Goal: Transaction & Acquisition: Book appointment/travel/reservation

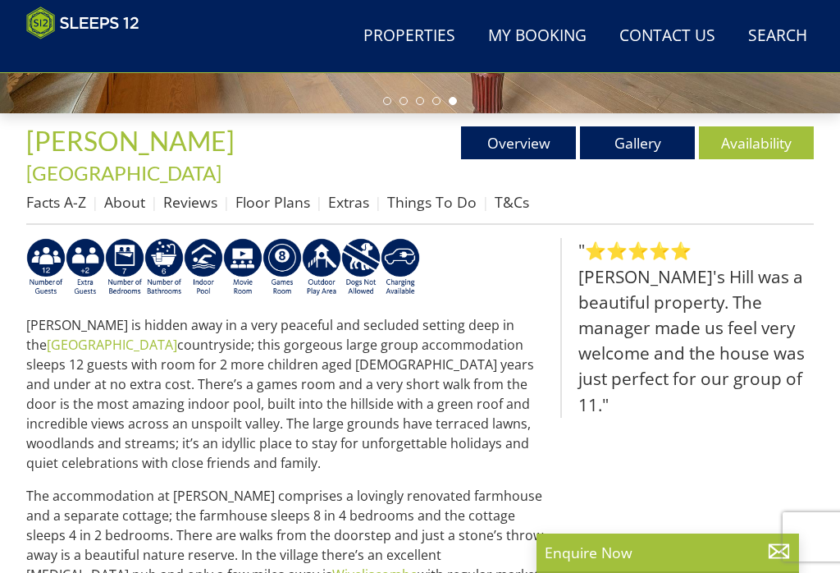
scroll to position [458, 0]
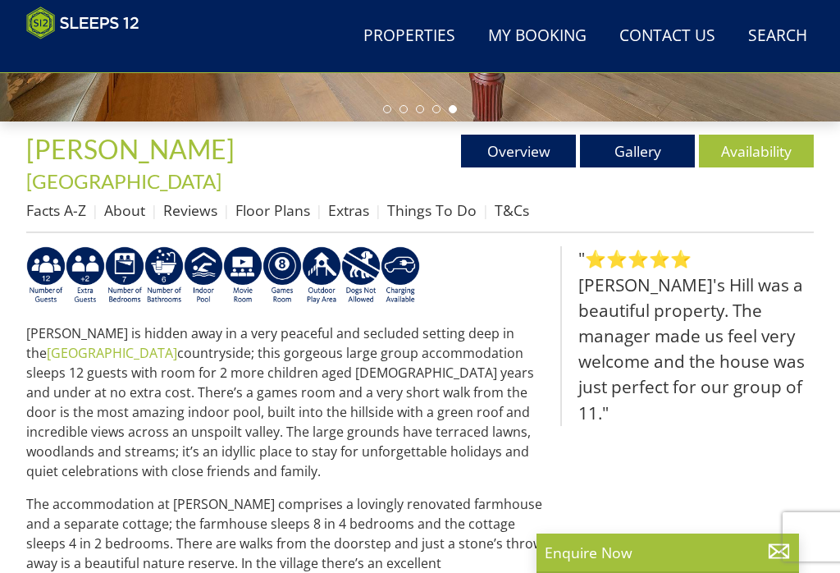
click at [654, 156] on link "Gallery" at bounding box center [637, 151] width 115 height 33
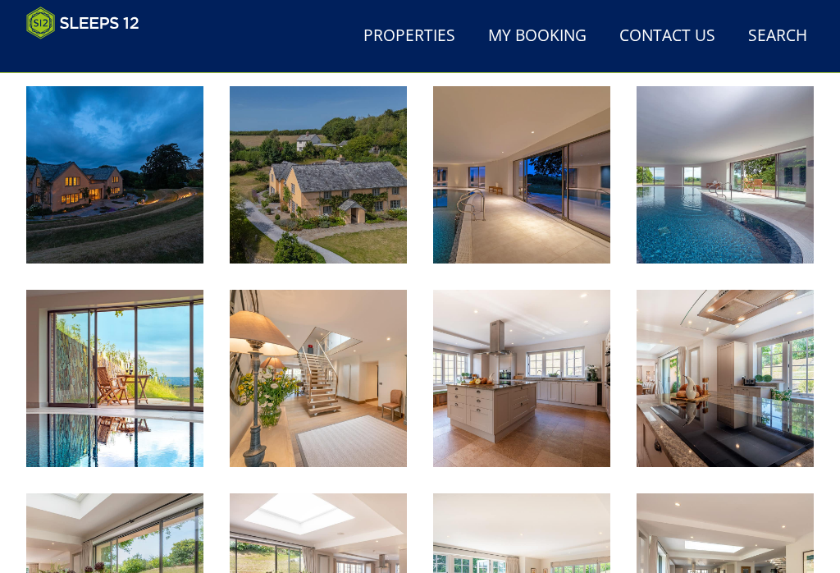
scroll to position [619, 0]
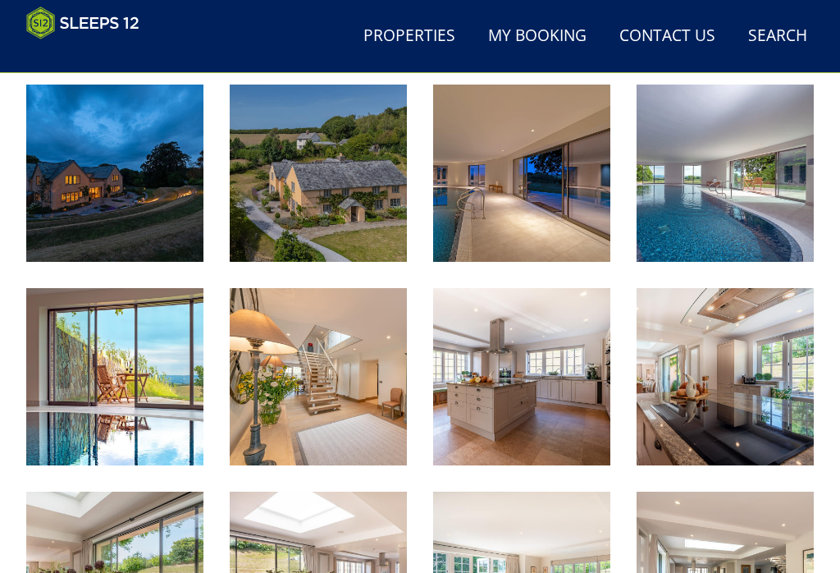
click at [333, 160] on img at bounding box center [318, 173] width 177 height 177
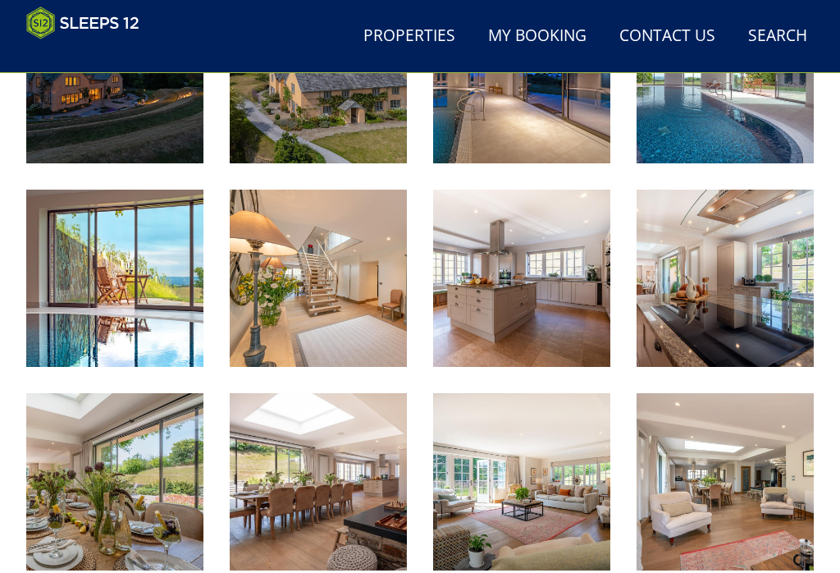
scroll to position [727, 0]
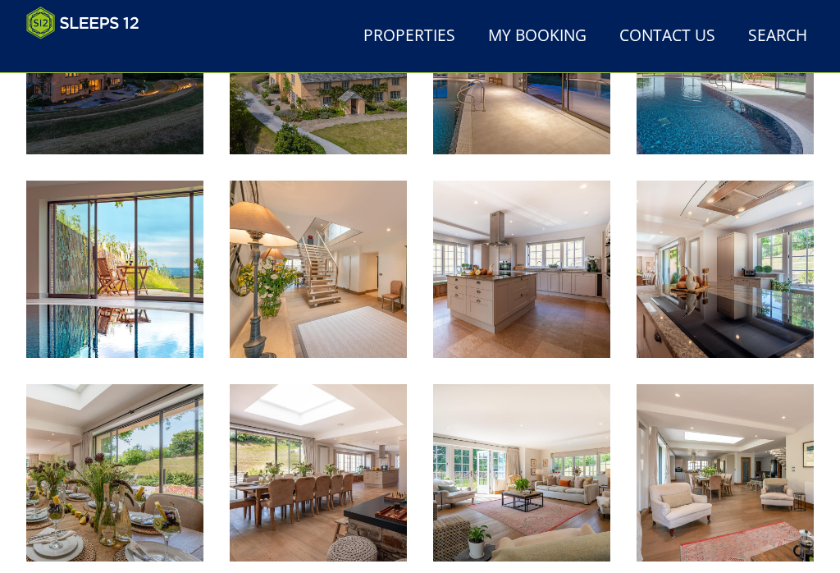
click at [541, 249] on img at bounding box center [521, 269] width 177 height 177
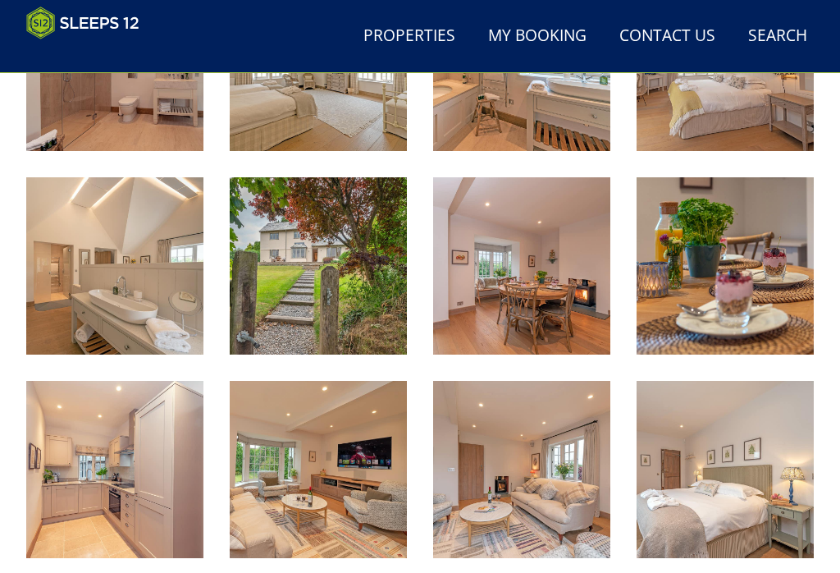
scroll to position [1744, 0]
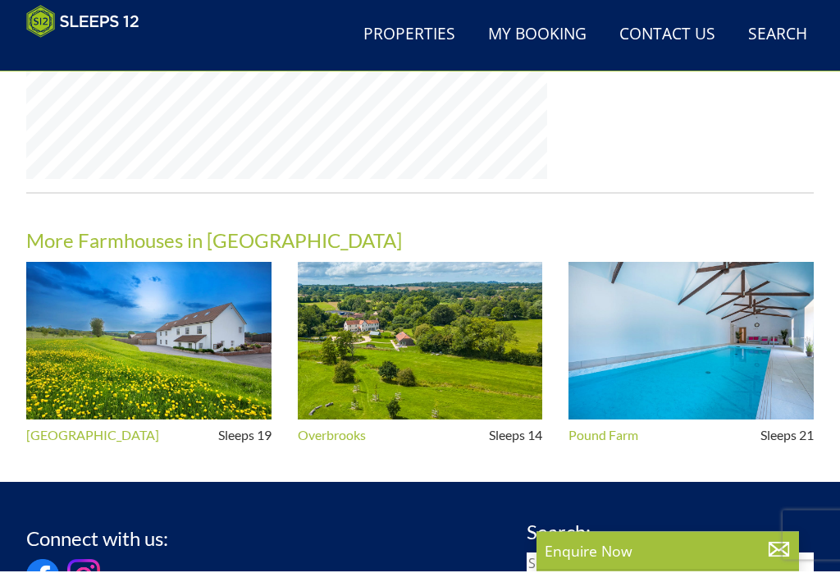
scroll to position [1402, 0]
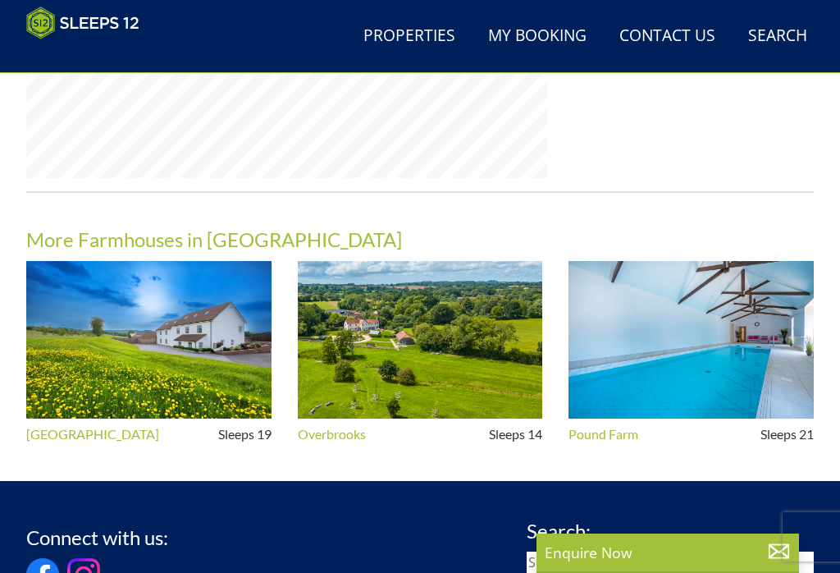
click at [463, 308] on img at bounding box center [420, 340] width 245 height 158
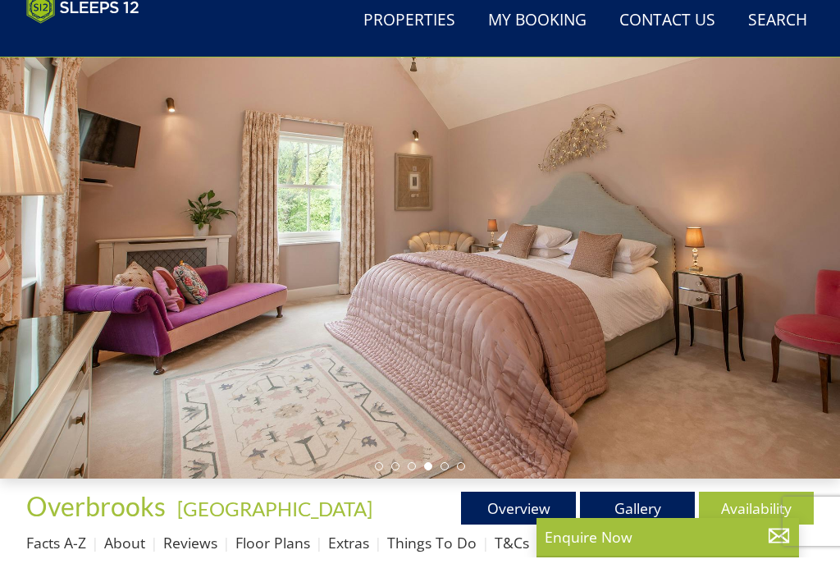
scroll to position [153, 0]
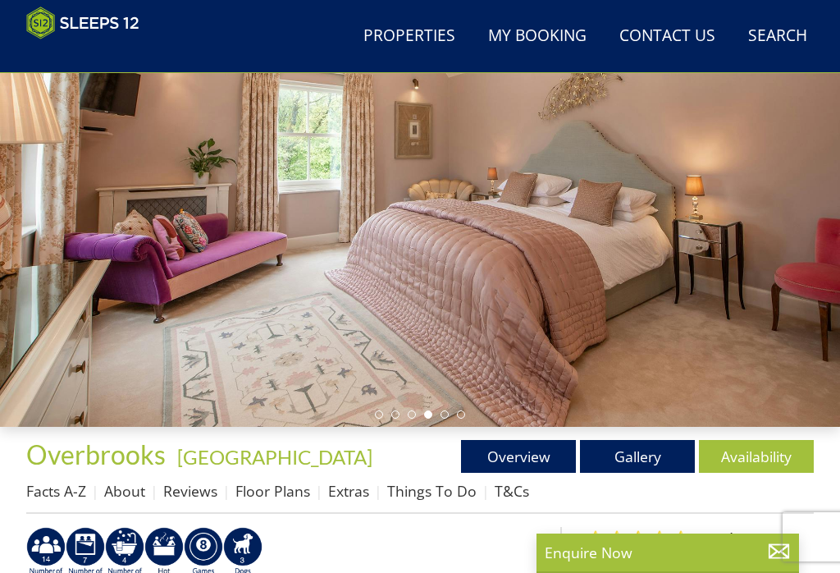
click at [642, 462] on link "Gallery" at bounding box center [637, 456] width 115 height 33
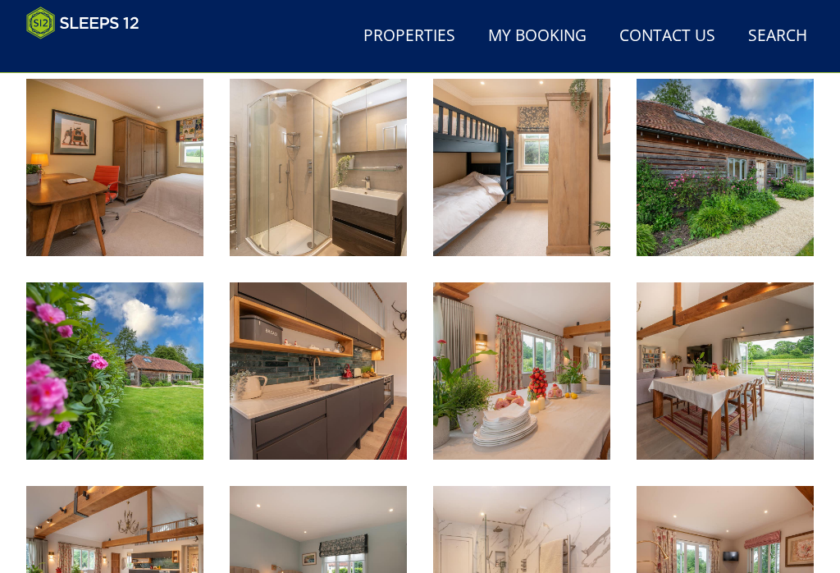
scroll to position [1821, 0]
click at [784, 181] on img at bounding box center [725, 167] width 177 height 177
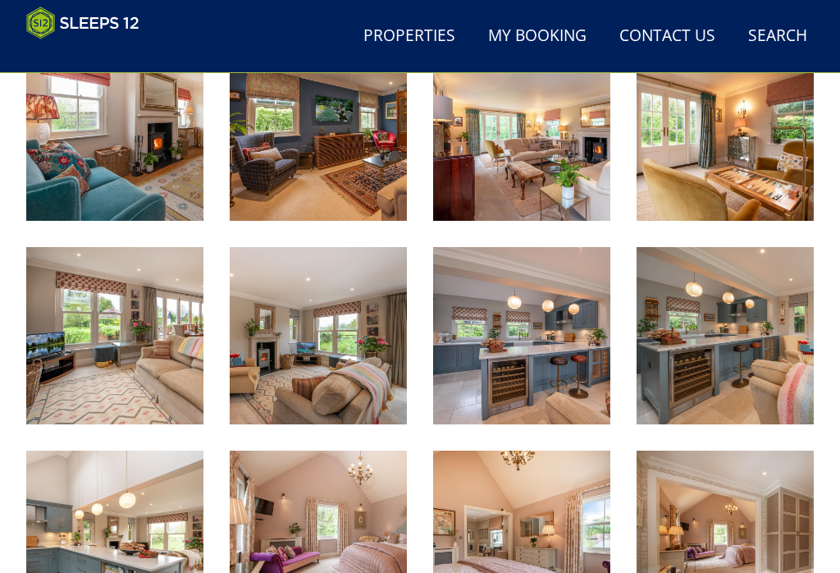
scroll to position [1035, 0]
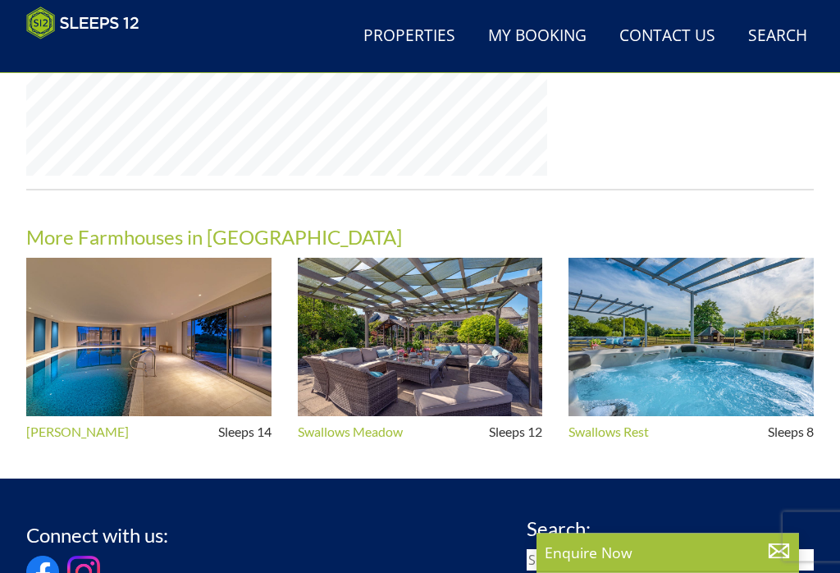
scroll to position [1419, 0]
click at [447, 269] on img at bounding box center [420, 337] width 245 height 158
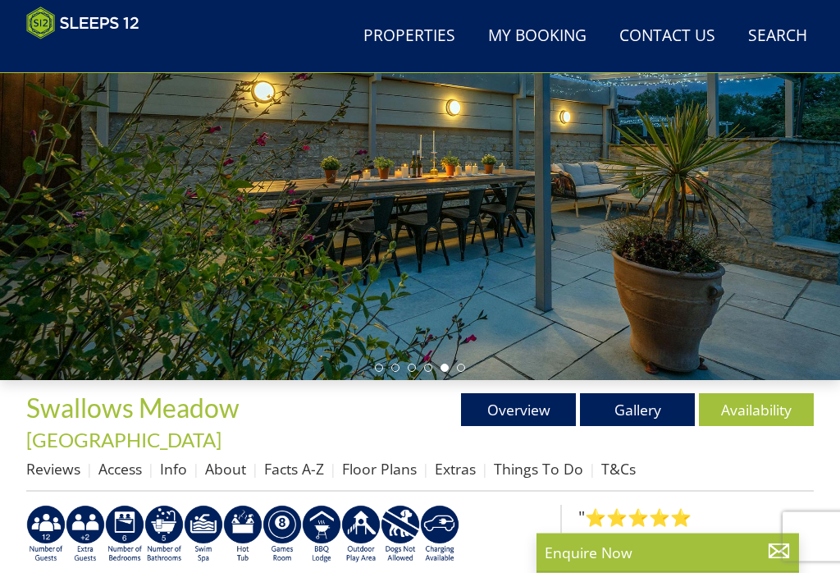
scroll to position [199, 0]
click at [642, 407] on link "Gallery" at bounding box center [637, 409] width 115 height 33
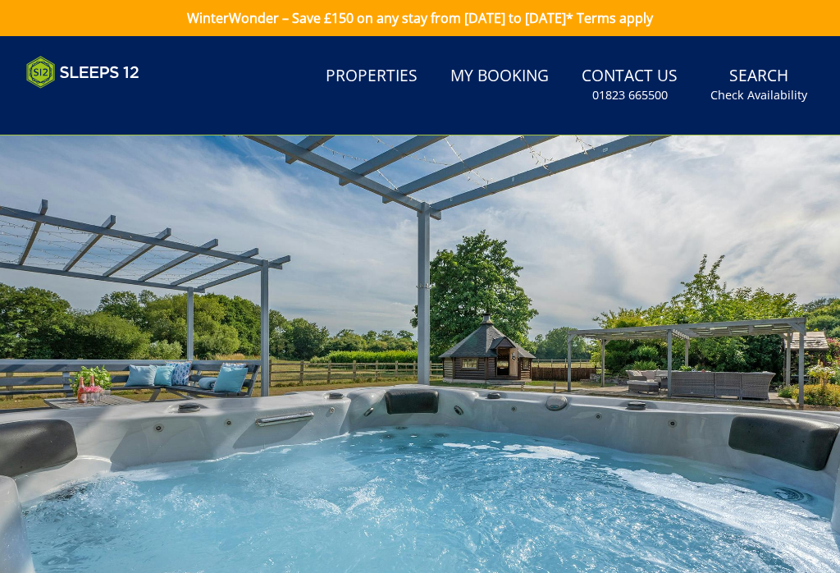
click at [386, 66] on link "Properties" at bounding box center [371, 76] width 105 height 37
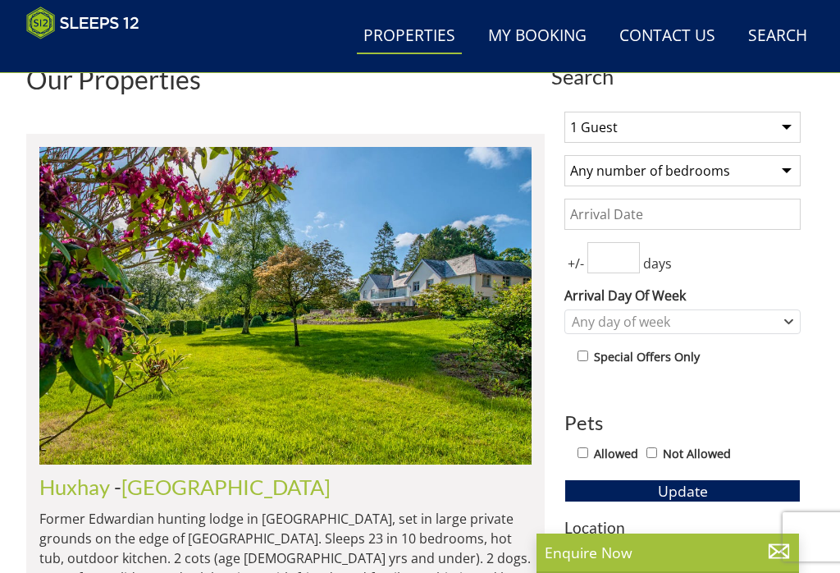
scroll to position [528, 0]
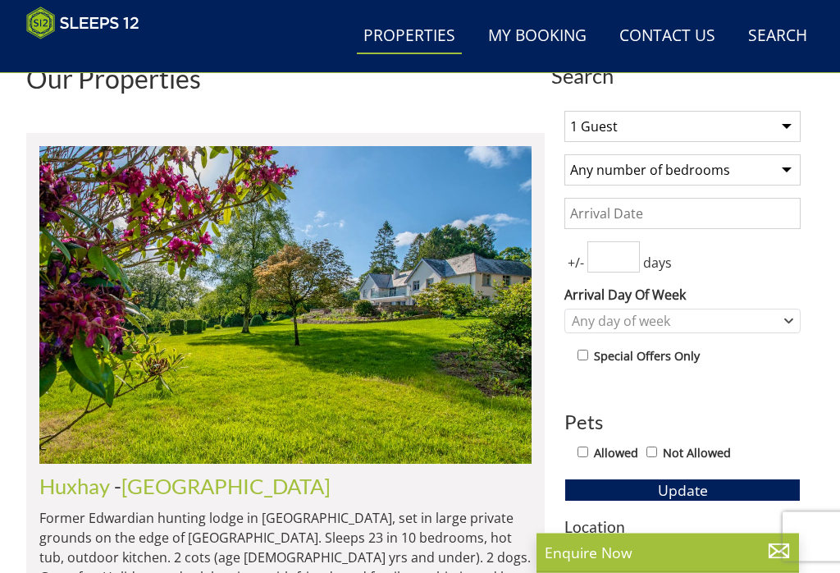
click at [784, 124] on select "1 Guest 2 Guests 3 Guests 4 Guests 5 Guests 6 Guests 7 Guests 8 Guests 9 Guests…" at bounding box center [682, 127] width 236 height 31
click at [796, 127] on select "1 Guest 2 Guests 3 Guests 4 Guests 5 Guests 6 Guests 7 Guests 8 Guests 9 Guests…" at bounding box center [682, 126] width 236 height 31
select select "12"
click at [793, 170] on select "Any number of bedrooms 4 Bedrooms 5 Bedrooms 6 Bedrooms 7 Bedrooms 8 Bedrooms 9…" at bounding box center [682, 169] width 236 height 31
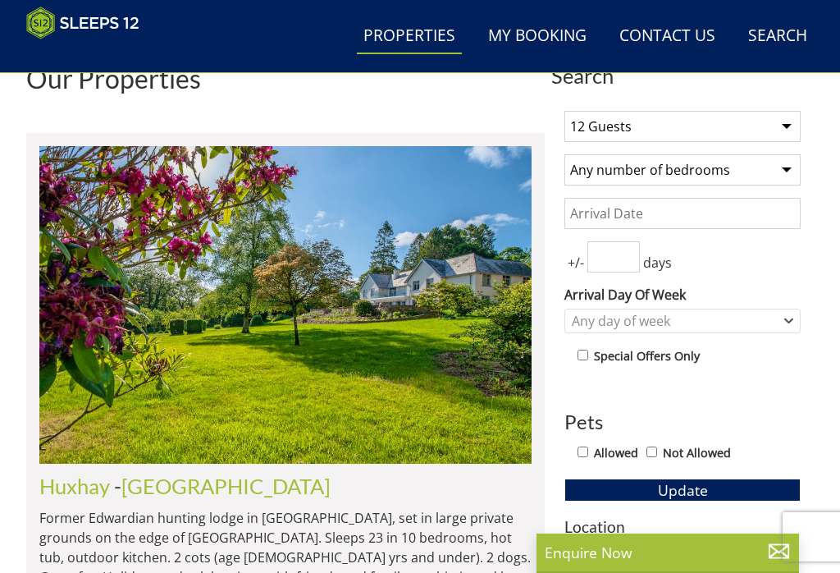
select select "6"
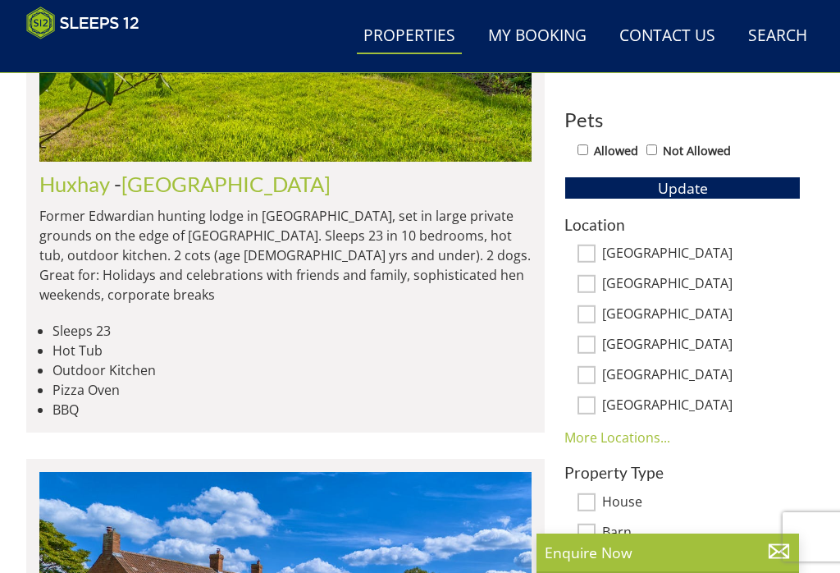
scroll to position [833, 0]
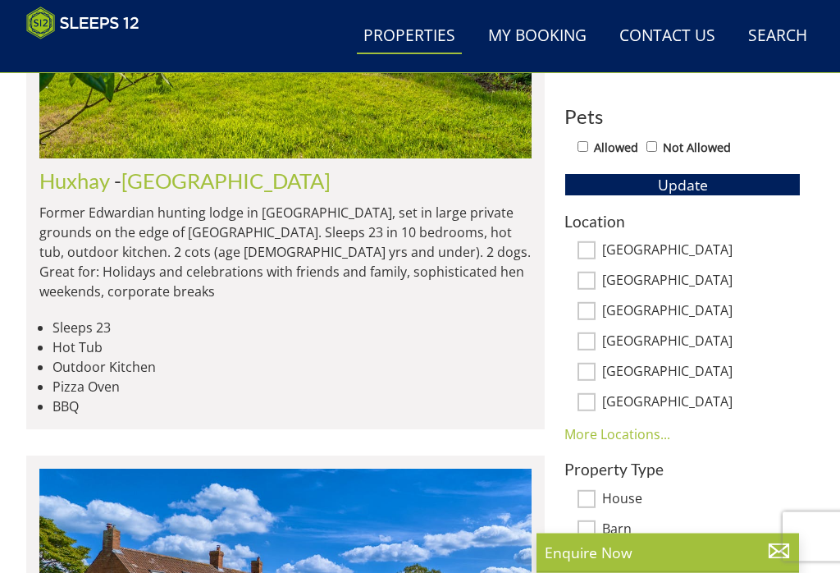
click at [592, 285] on input "[GEOGRAPHIC_DATA]" at bounding box center [587, 281] width 18 height 18
checkbox input "true"
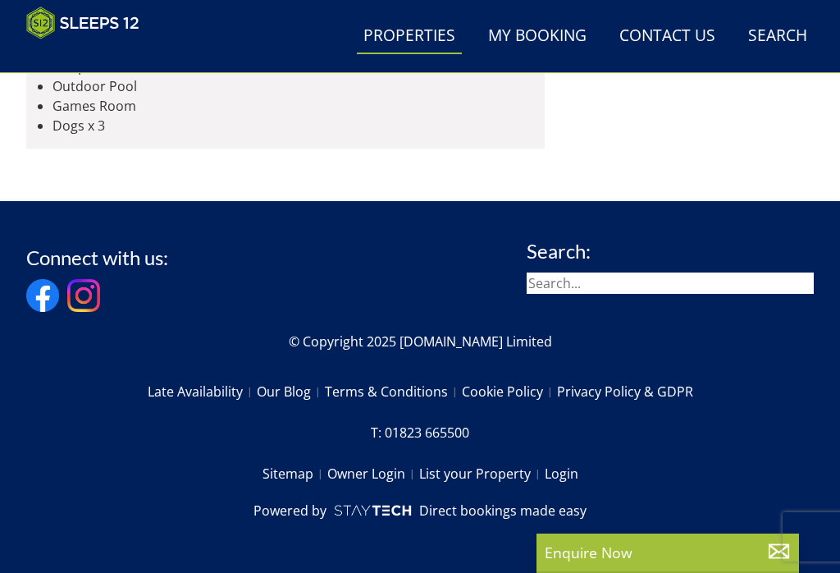
scroll to position [6291, 0]
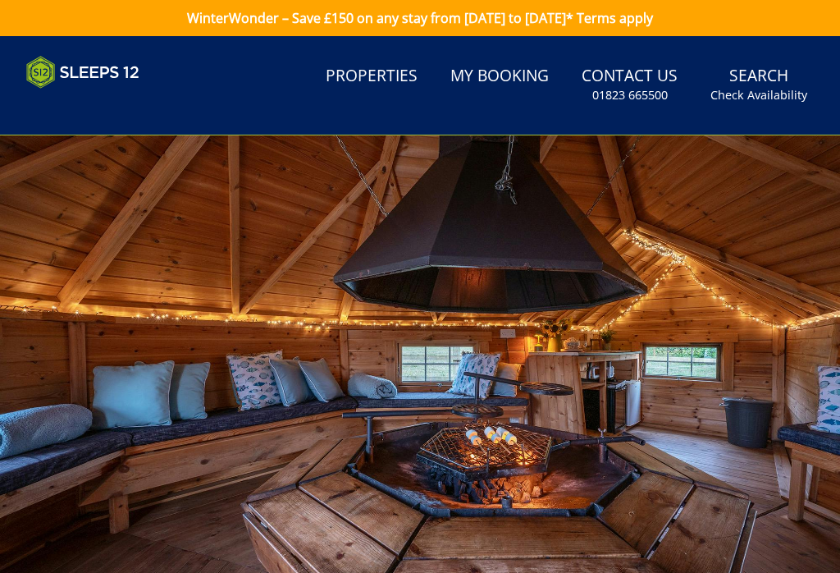
click at [388, 78] on link "Properties" at bounding box center [371, 76] width 105 height 37
select select "12"
select select "6"
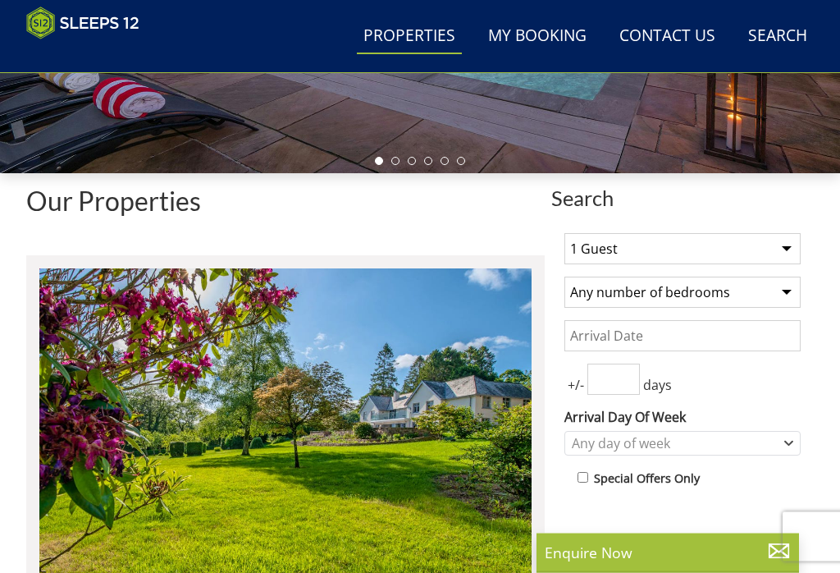
scroll to position [406, 0]
click at [793, 242] on select "1 Guest 2 Guests 3 Guests 4 Guests 5 Guests 6 Guests 7 Guests 8 Guests 9 Guests…" at bounding box center [682, 248] width 236 height 31
select select "12"
click at [798, 291] on select "Any number of bedrooms 4 Bedrooms 5 Bedrooms 6 Bedrooms 7 Bedrooms 8 Bedrooms 9…" at bounding box center [682, 292] width 236 height 31
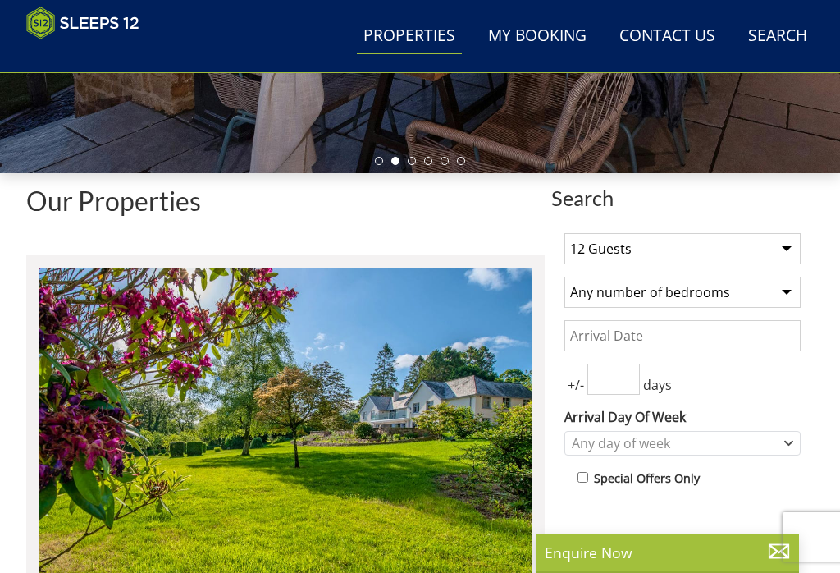
select select "6"
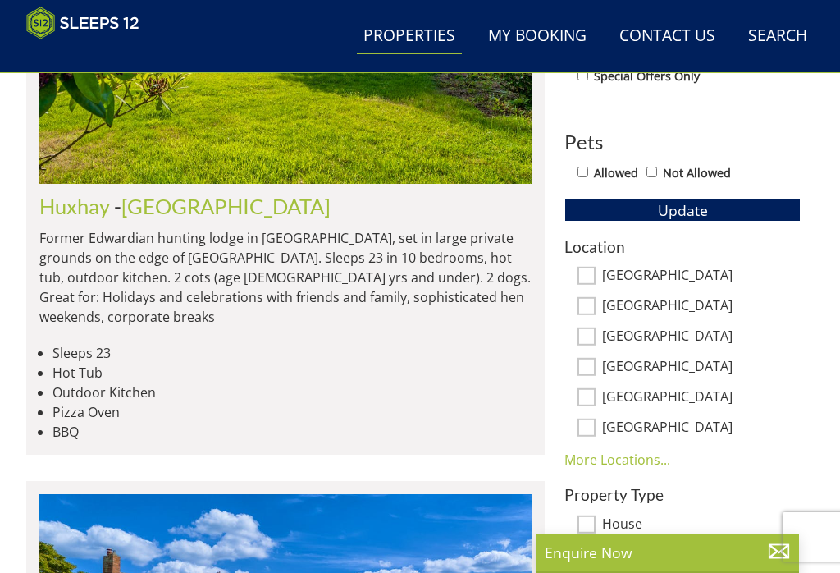
scroll to position [811, 0]
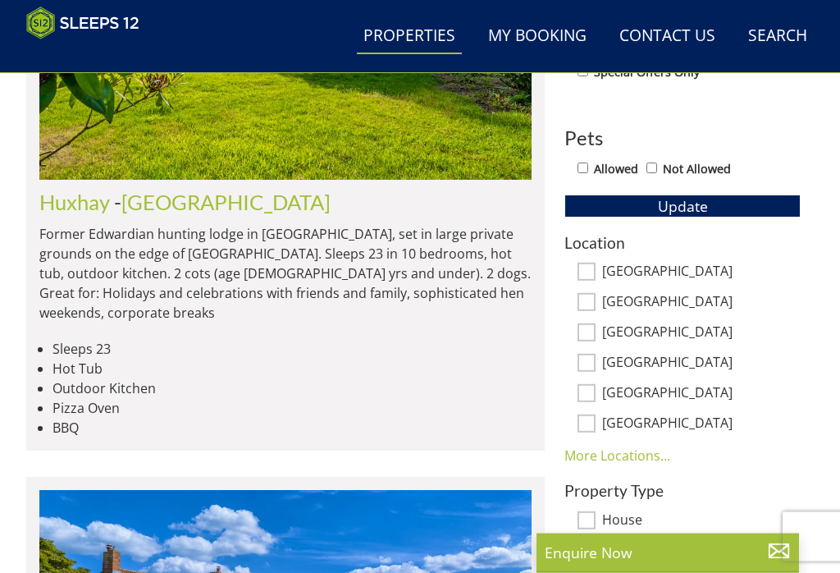
click at [594, 361] on input "[GEOGRAPHIC_DATA]" at bounding box center [587, 363] width 18 height 18
checkbox input "true"
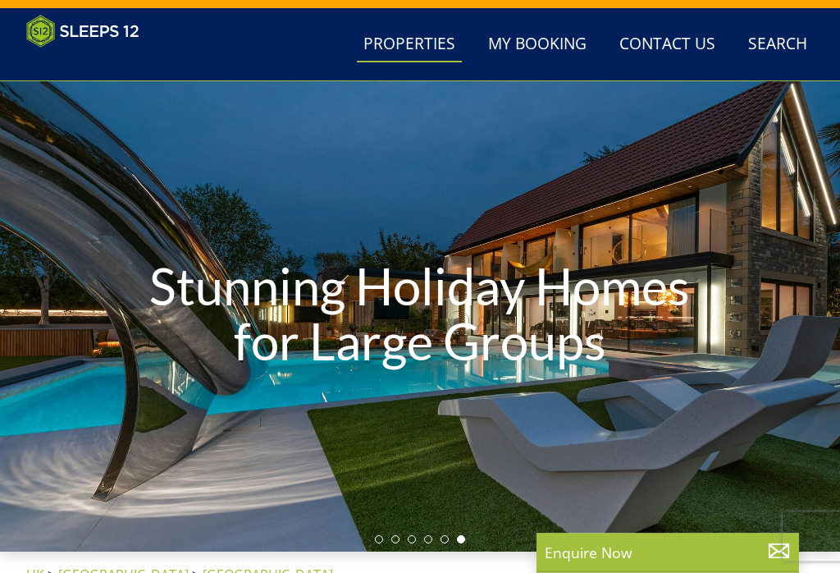
scroll to position [0, 0]
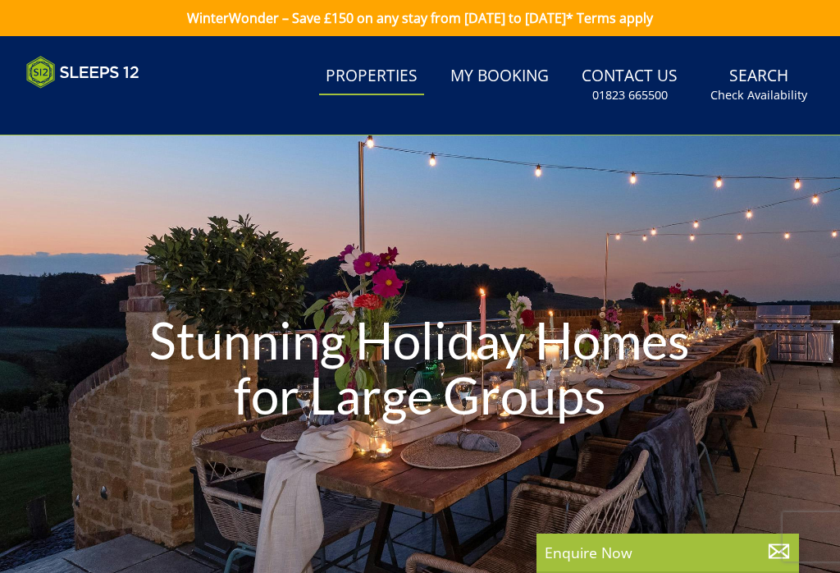
click at [386, 71] on link "Properties" at bounding box center [371, 76] width 105 height 37
select select "12"
select select "6"
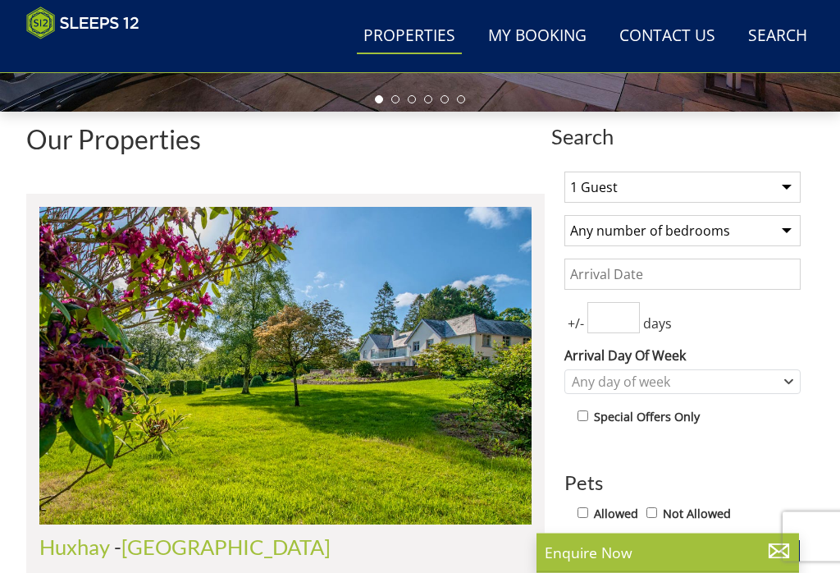
scroll to position [468, 0]
click at [783, 188] on select "1 Guest 2 Guests 3 Guests 4 Guests 5 Guests 6 Guests 7 Guests 8 Guests 9 Guests…" at bounding box center [682, 186] width 236 height 31
select select "12"
click at [790, 230] on select "Any number of bedrooms 4 Bedrooms 5 Bedrooms 6 Bedrooms 7 Bedrooms 8 Bedrooms 9…" at bounding box center [682, 230] width 236 height 31
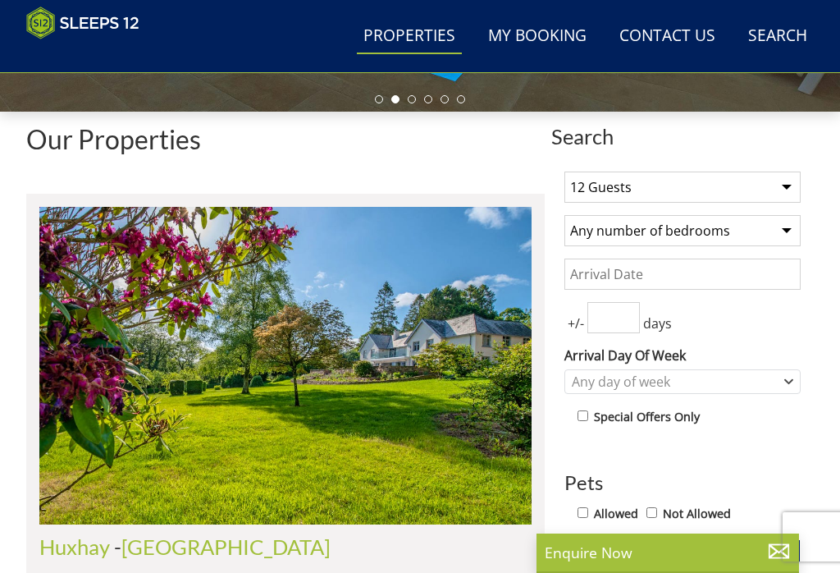
select select "6"
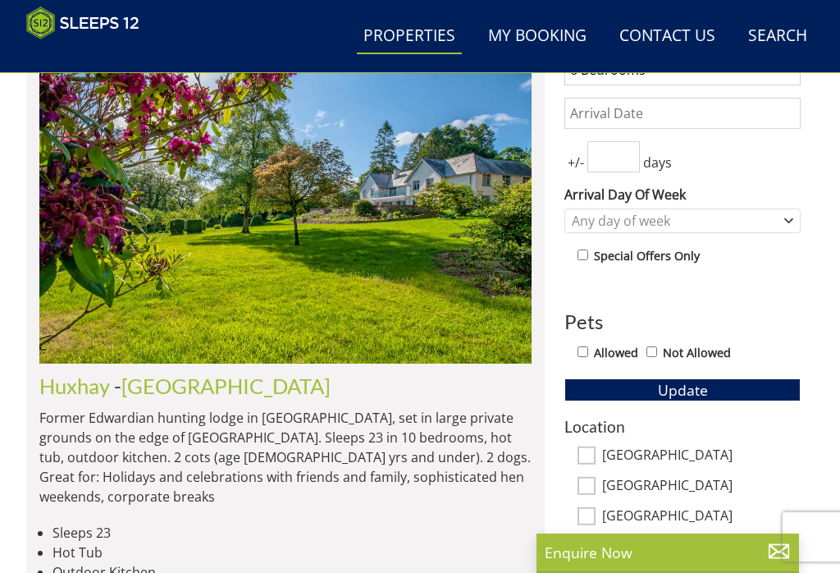
click at [762, 401] on button "Update" at bounding box center [682, 389] width 236 height 23
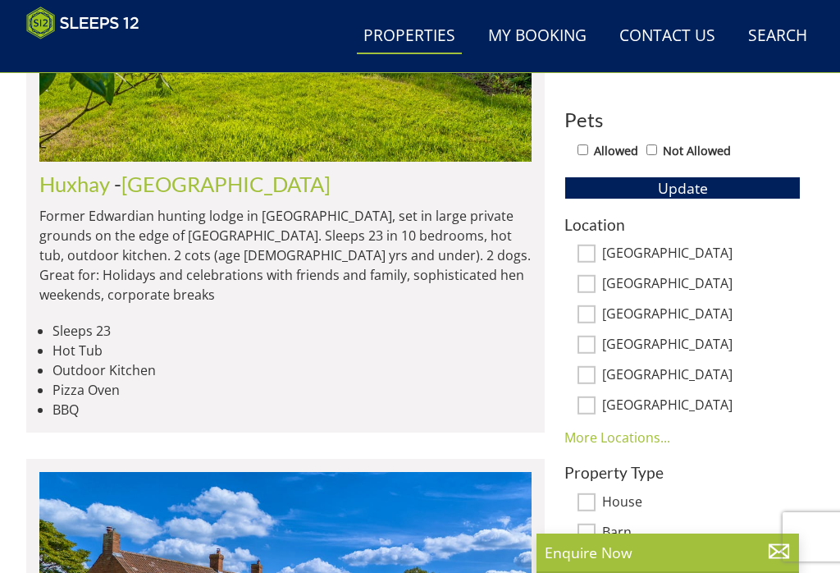
scroll to position [833, 0]
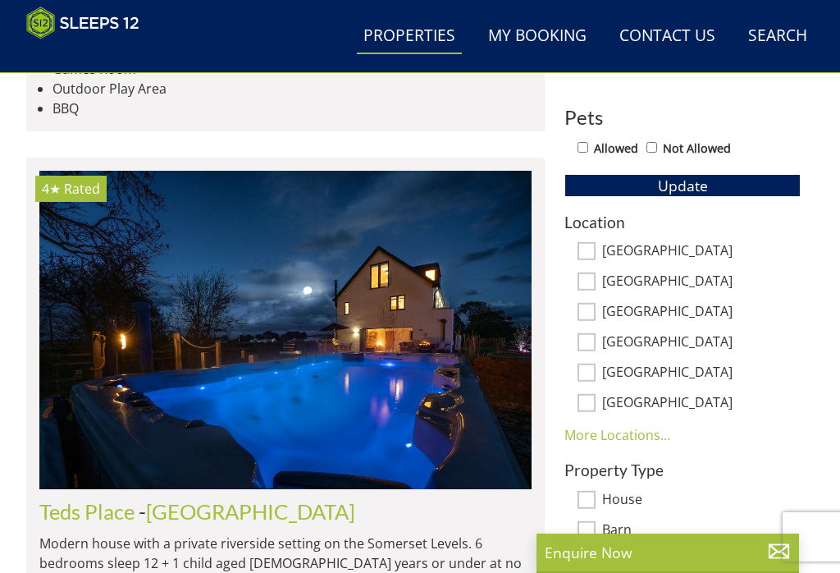
click at [628, 430] on link "More Locations..." at bounding box center [617, 435] width 106 height 18
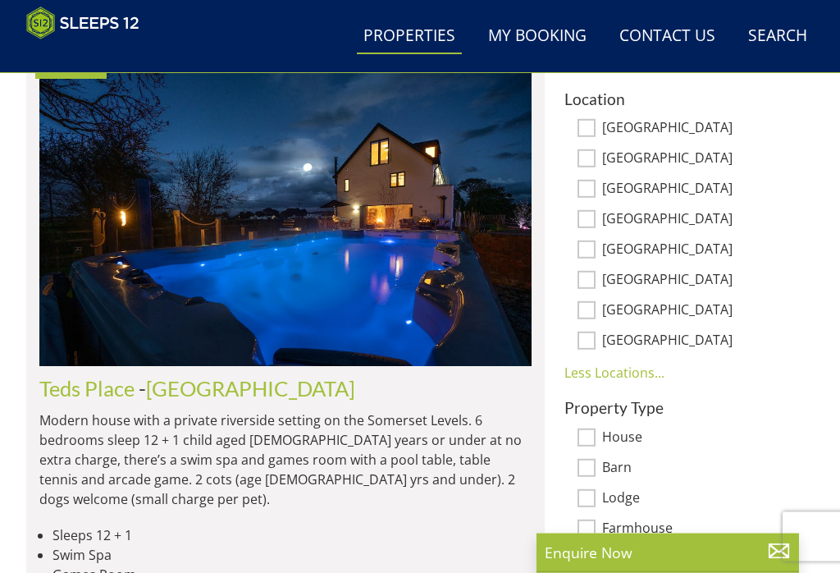
scroll to position [956, 0]
click at [595, 188] on input "[GEOGRAPHIC_DATA]" at bounding box center [587, 189] width 18 height 18
checkbox input "true"
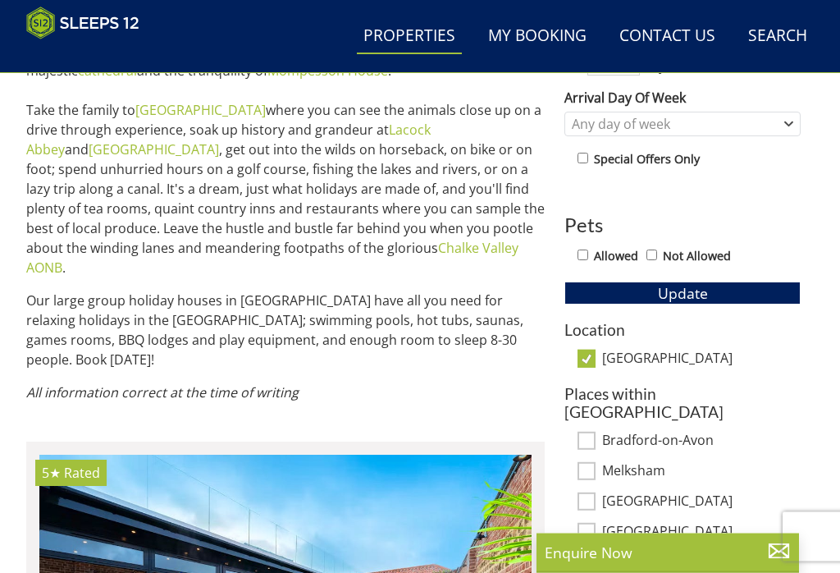
scroll to position [731, 0]
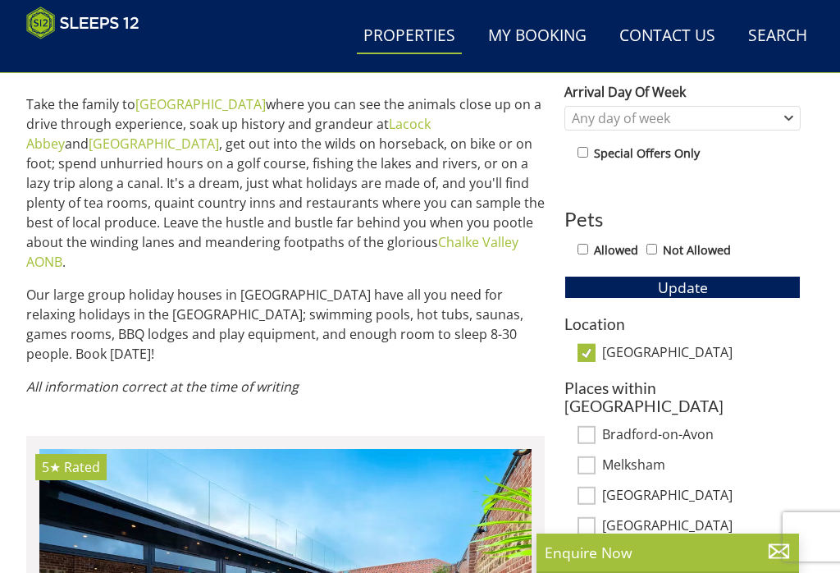
click at [594, 355] on input "[GEOGRAPHIC_DATA]" at bounding box center [587, 353] width 18 height 18
checkbox input "false"
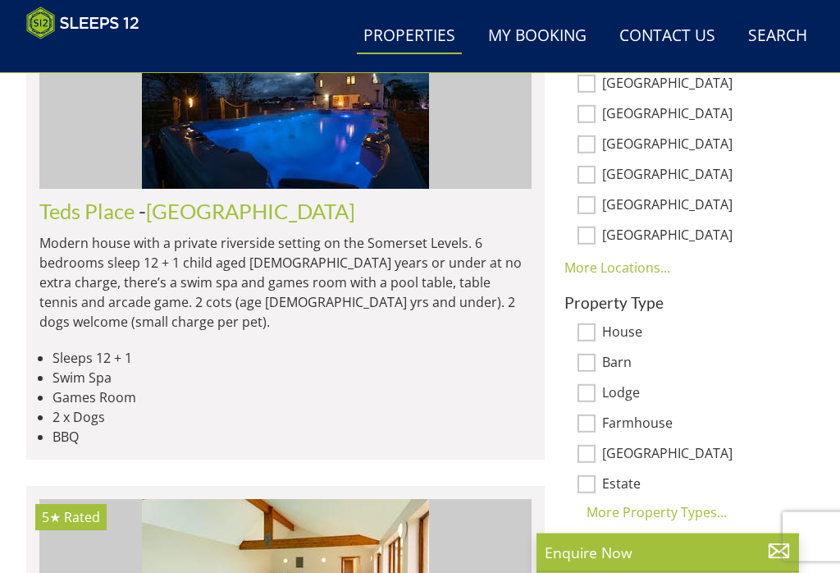
scroll to position [1000, 0]
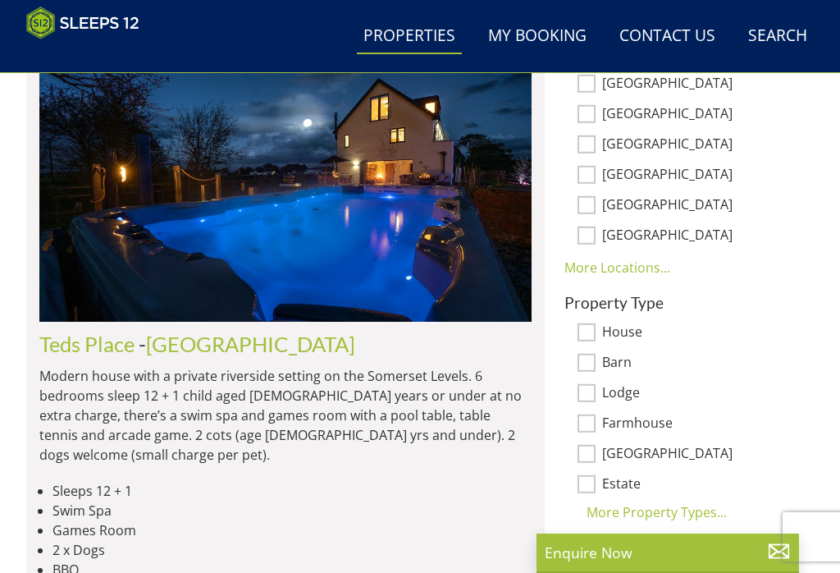
click at [633, 267] on link "More Locations..." at bounding box center [617, 267] width 106 height 18
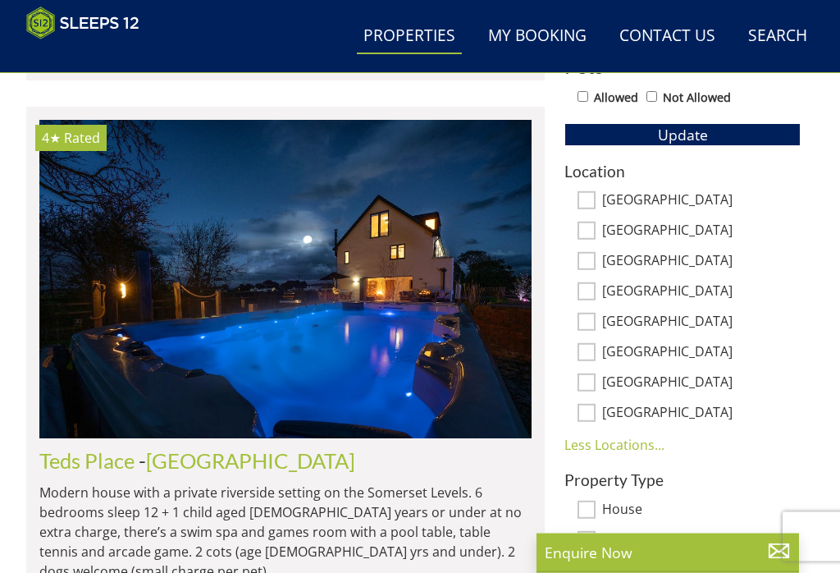
scroll to position [888, 0]
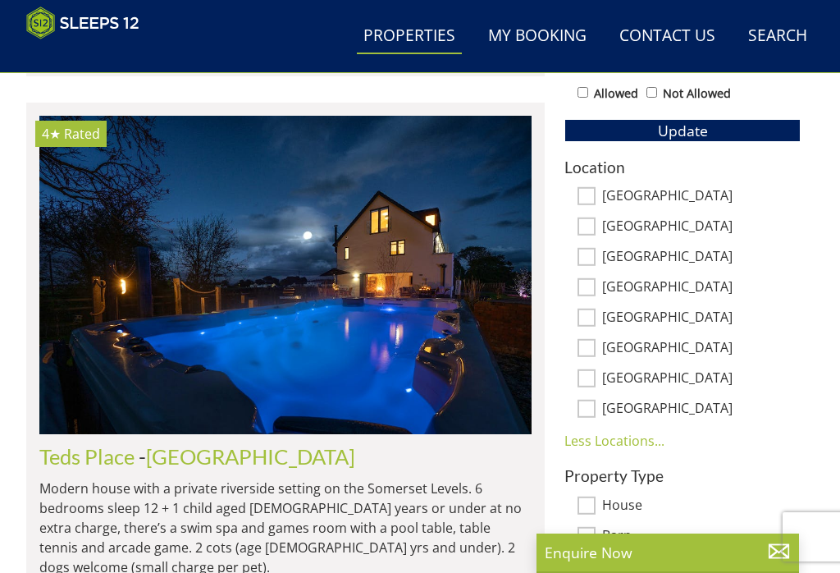
click at [595, 377] on input "[GEOGRAPHIC_DATA]" at bounding box center [587, 378] width 18 height 18
checkbox input "true"
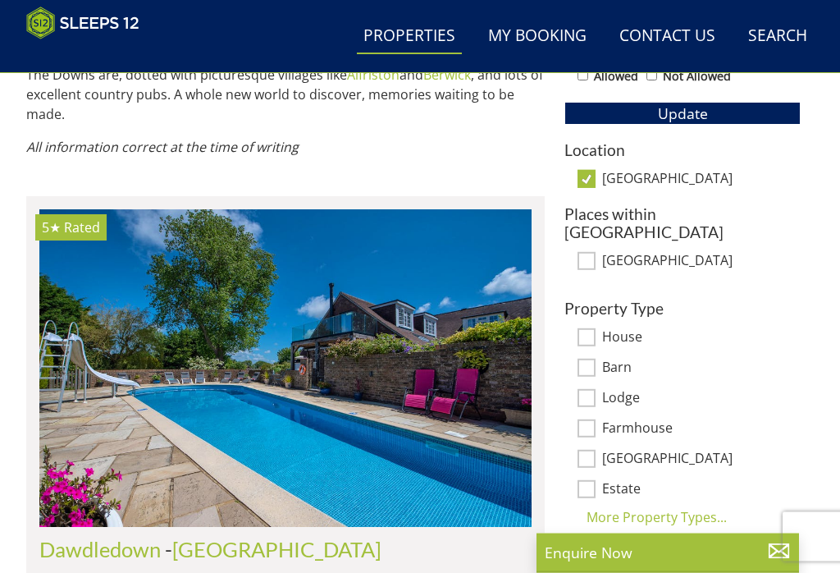
scroll to position [905, 0]
click at [427, 326] on img at bounding box center [285, 368] width 492 height 318
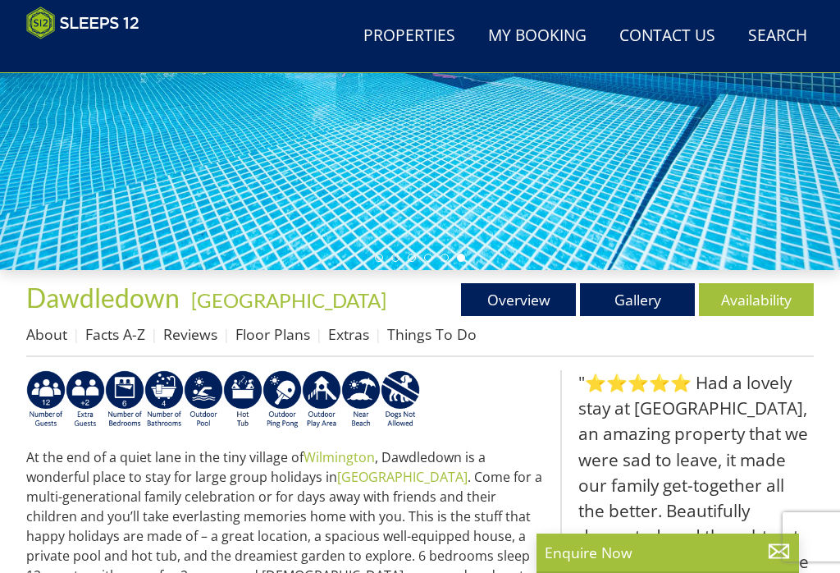
scroll to position [309, 0]
click at [646, 295] on link "Gallery" at bounding box center [637, 299] width 115 height 33
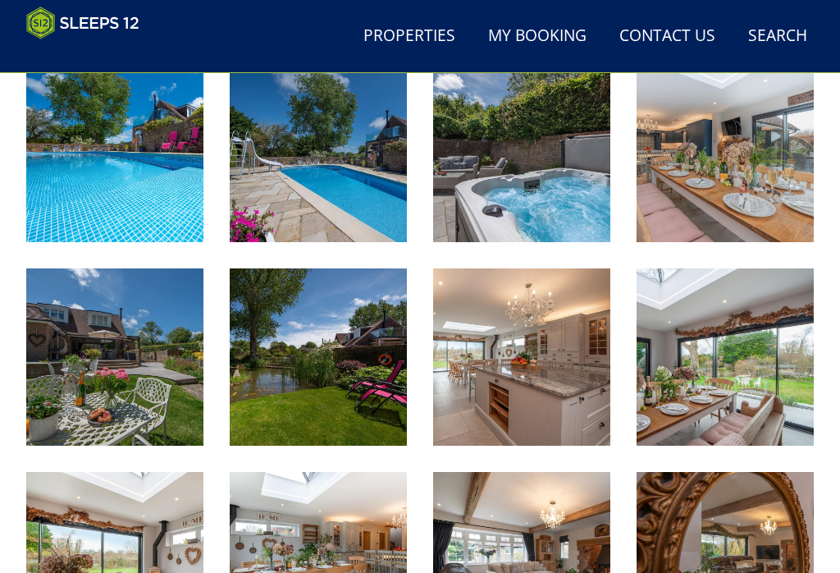
scroll to position [615, 0]
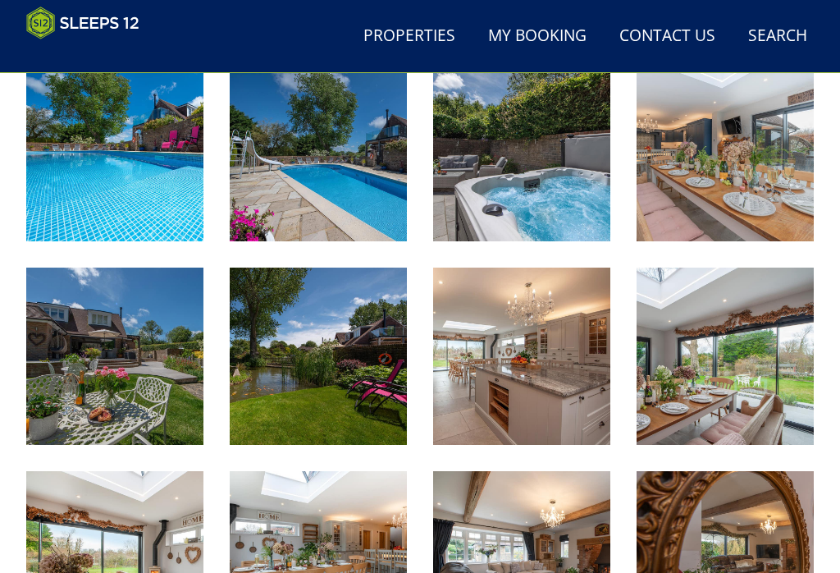
click at [350, 171] on img at bounding box center [318, 152] width 177 height 177
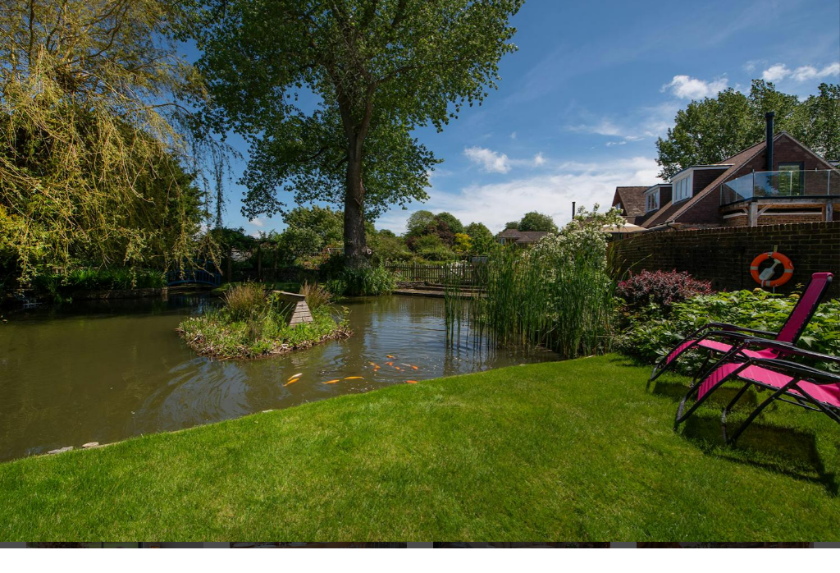
scroll to position [641, 0]
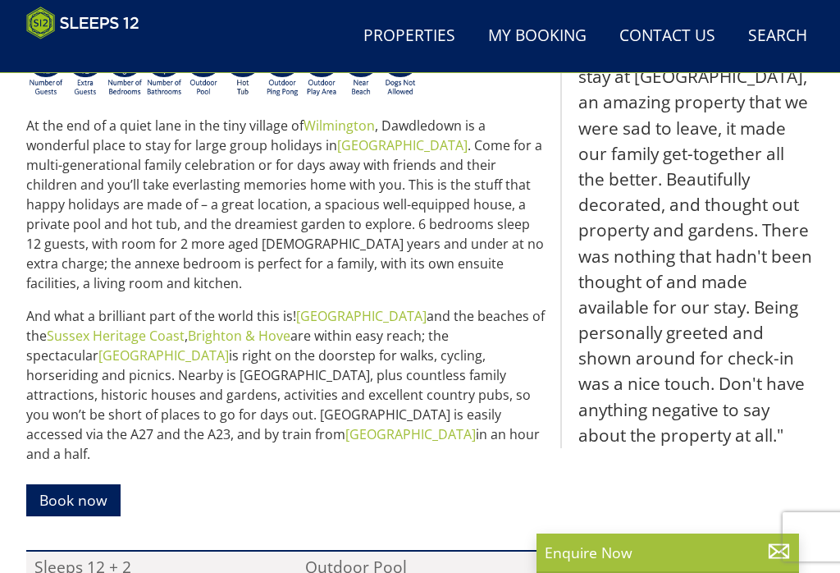
scroll to position [309, 0]
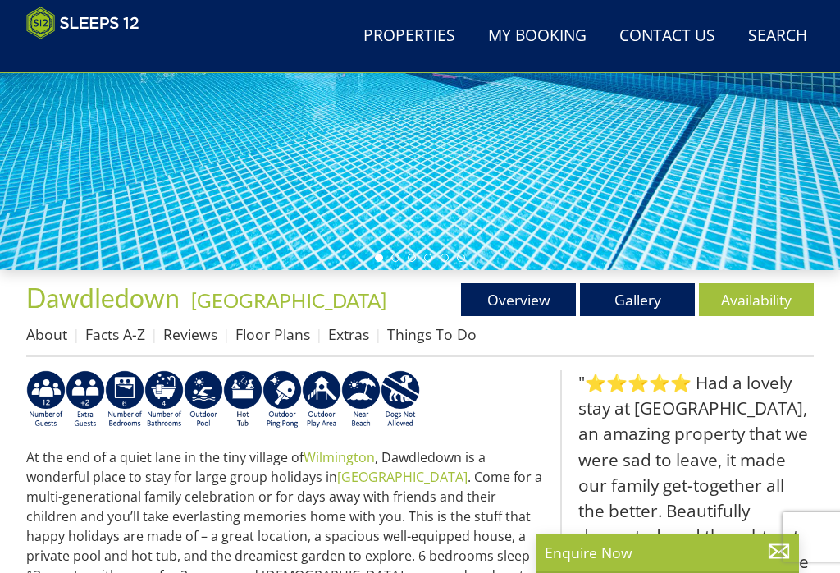
select select "12"
select select "6"
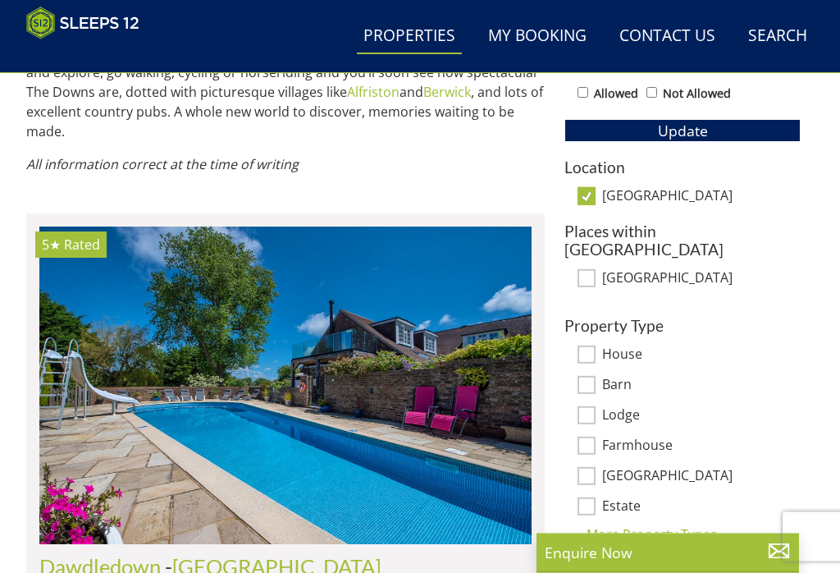
scroll to position [888, 0]
click at [590, 194] on input "[GEOGRAPHIC_DATA]" at bounding box center [587, 196] width 18 height 18
checkbox input "false"
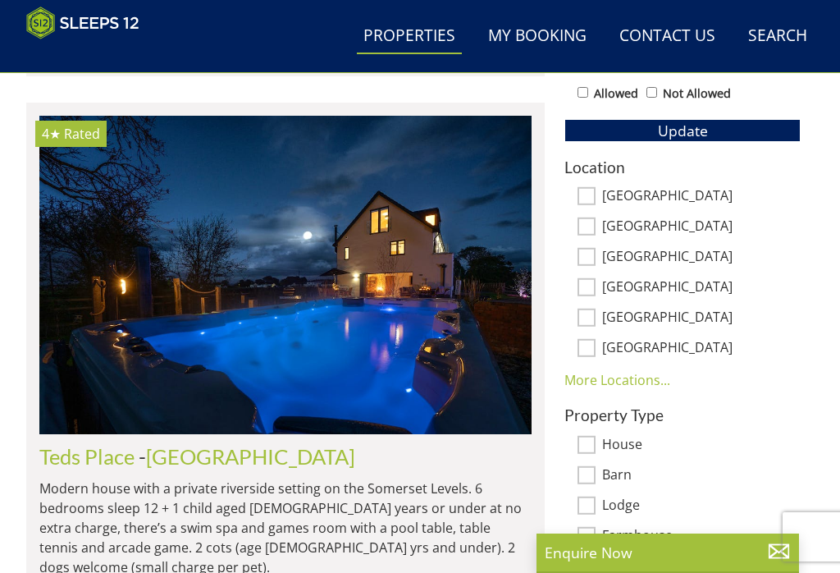
click at [636, 383] on link "More Locations..." at bounding box center [617, 380] width 106 height 18
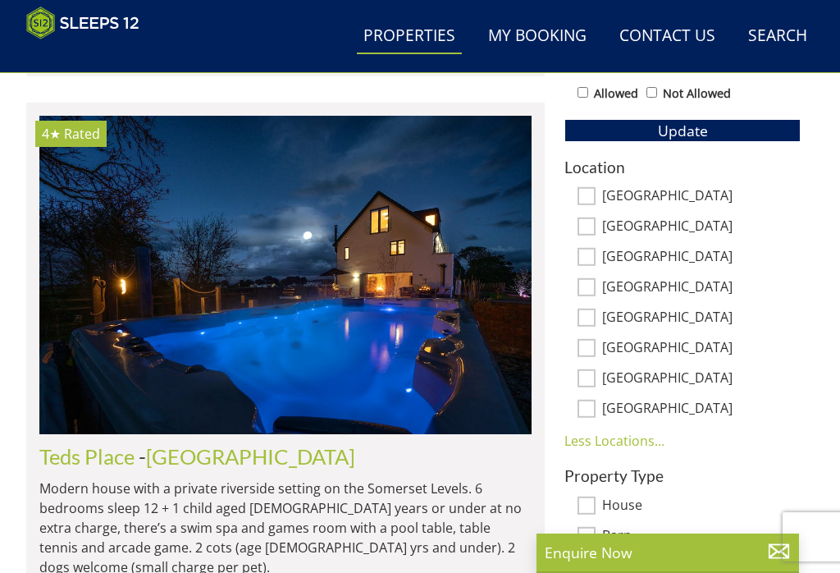
click at [602, 418] on label "[GEOGRAPHIC_DATA]" at bounding box center [701, 409] width 199 height 18
click at [596, 418] on input "[GEOGRAPHIC_DATA]" at bounding box center [587, 409] width 18 height 18
checkbox input "true"
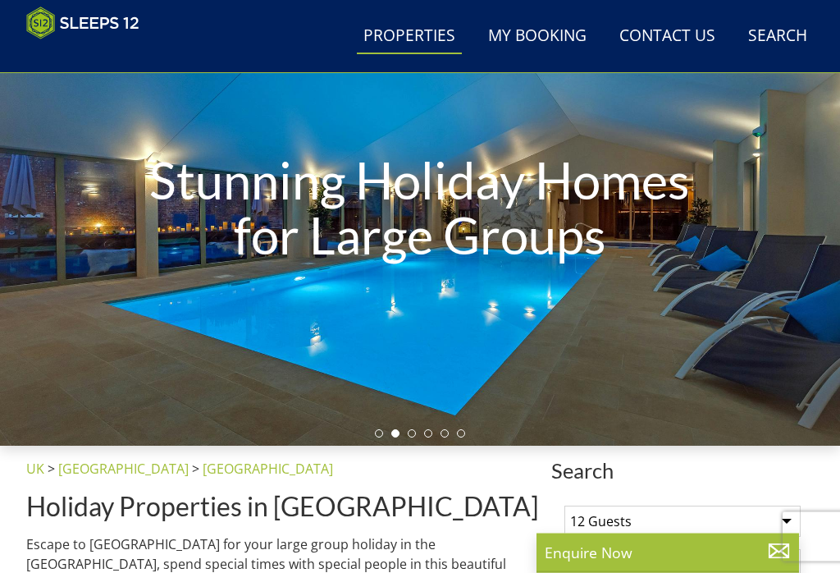
scroll to position [134, 0]
